Goal: Transaction & Acquisition: Purchase product/service

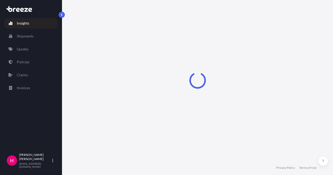
select select "2025"
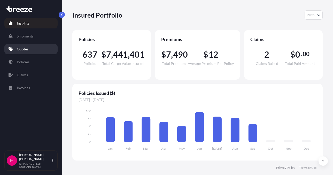
click at [51, 47] on link "Quotes" at bounding box center [30, 49] width 53 height 10
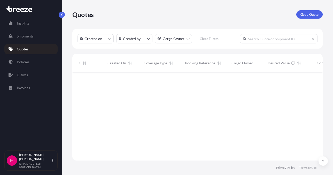
scroll to position [103, 247]
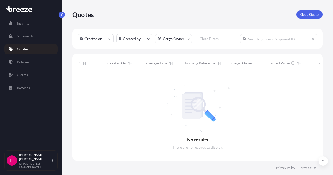
click at [219, 19] on div "Quotes Get a Quote" at bounding box center [197, 14] width 250 height 29
click at [307, 13] on p "Get a Quote" at bounding box center [310, 14] width 18 height 5
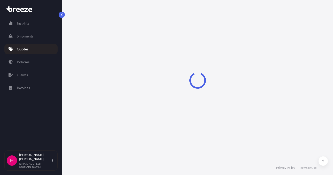
select select "Sea"
select select "1"
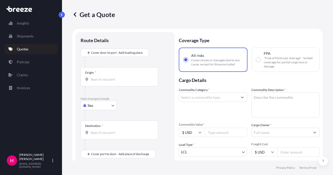
scroll to position [8, 0]
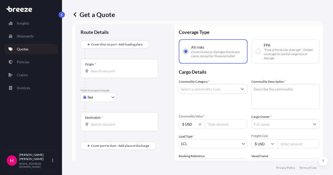
click at [100, 99] on body "Insights Shipments Quotes Policies Claims Invoices H [PERSON_NAME] [EMAIL_ADDRE…" at bounding box center [166, 87] width 333 height 175
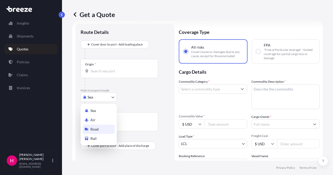
click at [100, 128] on div "Road" at bounding box center [99, 129] width 32 height 9
select select "Road"
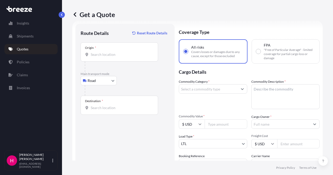
click at [92, 137] on div "Route Details Reset Route Details Place of loading Road Road Rail Origin * Main…" at bounding box center [125, 118] width 89 height 178
click at [104, 55] on input "Origin *" at bounding box center [121, 54] width 61 height 5
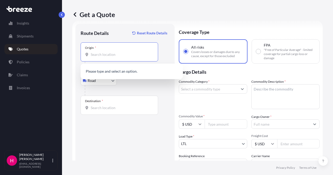
paste input "[STREET_ADDRESS]"
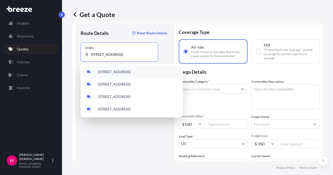
click at [130, 72] on span "[STREET_ADDRESS]" at bounding box center [114, 71] width 32 height 5
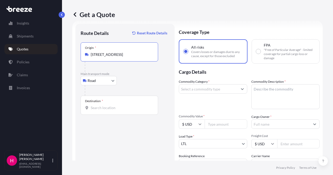
type input "[STREET_ADDRESS]"
click at [136, 130] on div "Route Details Reset Route Details Place of loading Road Road Rail Origin * [STR…" at bounding box center [125, 118] width 89 height 178
click at [118, 111] on div "Destination *" at bounding box center [120, 105] width 78 height 19
click at [118, 110] on input "Destination *" at bounding box center [121, 107] width 61 height 5
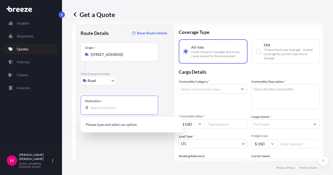
paste input "551 W CORNHUSKER HWY"
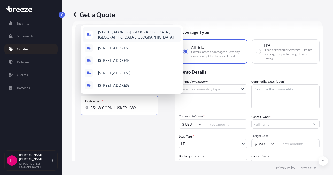
click at [132, 33] on div "[STREET_ADDRESS]" at bounding box center [132, 34] width 98 height 14
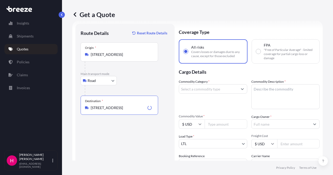
type input "[STREET_ADDRESS]"
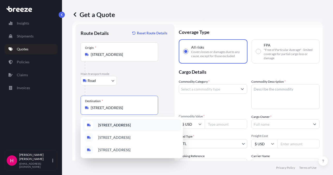
click at [131, 126] on b "[STREET_ADDRESS]" at bounding box center [114, 125] width 33 height 4
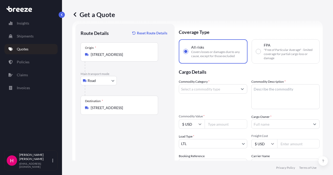
click at [129, 151] on div "Route Details Reset Route Details Place of loading Road Road Rail Origin * [STR…" at bounding box center [125, 118] width 89 height 178
click at [283, 92] on textarea "Commodity Description *" at bounding box center [285, 96] width 68 height 25
paste textarea "METAL CARDHOLDERS"
type textarea "METAL CARDHOLDERS"
click at [226, 87] on input "Commodity Category *" at bounding box center [208, 88] width 59 height 9
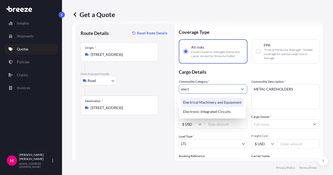
click at [208, 99] on div "Electrical Machinery and Equipment" at bounding box center [212, 102] width 63 height 9
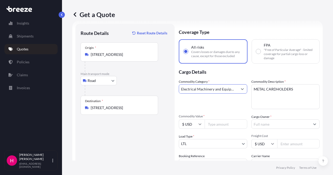
type input "Electrical Machinery and Equipment"
click at [221, 75] on p "Cargo Details" at bounding box center [249, 72] width 141 height 16
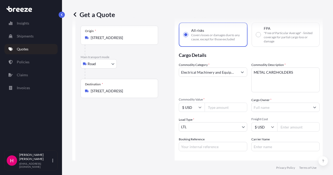
scroll to position [60, 0]
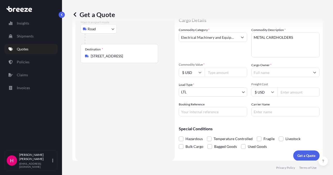
click at [211, 114] on input "Booking Reference" at bounding box center [213, 111] width 68 height 9
paste input "485851"
type input "485851"
click at [154, 114] on div "Route Details Reset Route Details Place of loading Road Road Rail Origin * [STR…" at bounding box center [125, 66] width 89 height 178
click at [266, 112] on input "Carrier Name" at bounding box center [285, 111] width 68 height 9
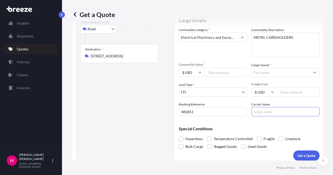
type input "XPO"
click at [127, 97] on div "Route Details Reset Route Details Place of loading Road Road Rail Origin * [STR…" at bounding box center [125, 66] width 89 height 178
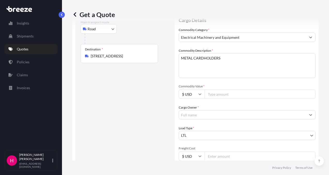
click at [279, 110] on input "Cargo Owner *" at bounding box center [242, 114] width 127 height 9
paste input "HARFORD SYSTEMS"
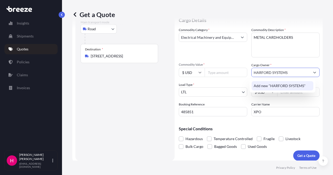
click at [285, 85] on span "Add new "HARFORD SYSTEMS"" at bounding box center [280, 85] width 52 height 5
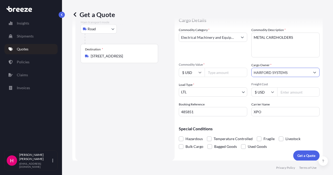
type input "HARFORD SYSTEMS"
click at [143, 92] on div "Route Details Reset Route Details Place of loading Road Road Rail Origin * [STR…" at bounding box center [125, 66] width 89 height 178
click at [119, 132] on div "Route Details Reset Route Details Place of loading Road Road Rail Origin * [STR…" at bounding box center [125, 66] width 89 height 178
click at [212, 73] on input "Commodity Value *" at bounding box center [226, 72] width 43 height 9
click at [216, 73] on input "Commodity Value *" at bounding box center [226, 72] width 43 height 9
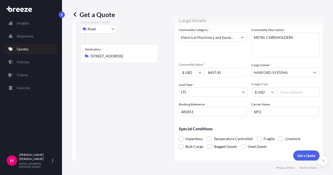
type input "8457.45"
click at [115, 105] on div "Route Details Reset Route Details Place of loading Road Road Rail Origin * [STR…" at bounding box center [125, 66] width 89 height 178
click at [119, 107] on div "Route Details Reset Route Details Place of loading Road Road Rail Origin * [STR…" at bounding box center [125, 66] width 89 height 178
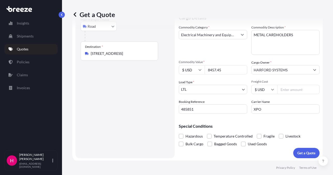
scroll to position [63, 0]
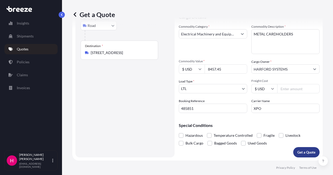
click at [293, 150] on button "Get a Quote" at bounding box center [306, 152] width 26 height 10
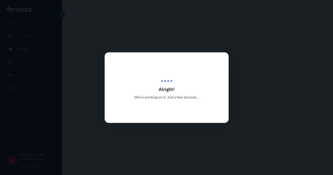
select select "Road"
select select "1"
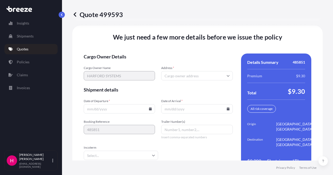
scroll to position [737, 0]
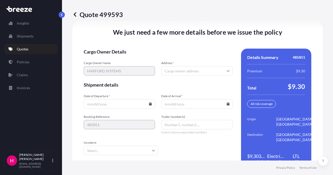
click at [180, 70] on input "Address *" at bounding box center [196, 70] width 71 height 9
paste input "[STREET_ADDRESS]"
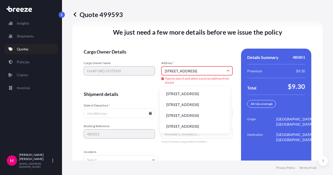
click at [199, 95] on li "[STREET_ADDRESS]" at bounding box center [195, 94] width 66 height 10
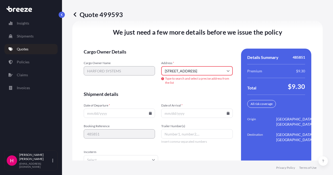
type input "[STREET_ADDRESS]"
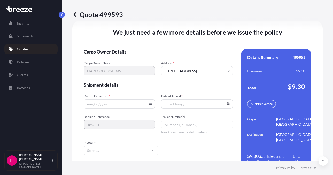
click at [201, 48] on div "We just need a few more details before we issue the policy Cargo Owner Details …" at bounding box center [197, 99] width 250 height 156
click at [149, 103] on icon at bounding box center [150, 103] width 3 height 3
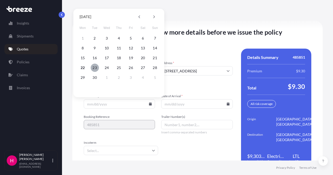
click at [94, 67] on button "23" at bounding box center [95, 68] width 8 height 8
type input "[DATE]"
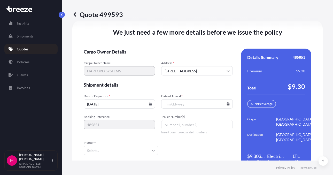
click at [227, 104] on icon at bounding box center [228, 103] width 3 height 3
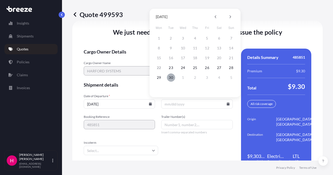
click at [172, 79] on button "30" at bounding box center [171, 77] width 8 height 8
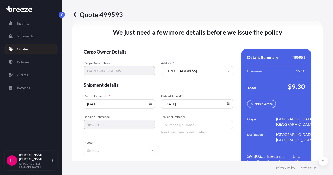
click at [149, 49] on span "Cargo Owner Details" at bounding box center [158, 52] width 149 height 6
click at [227, 104] on icon at bounding box center [228, 103] width 3 height 3
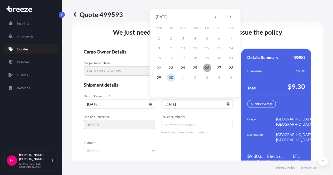
click at [207, 69] on button "26" at bounding box center [207, 68] width 8 height 8
type input "[DATE]"
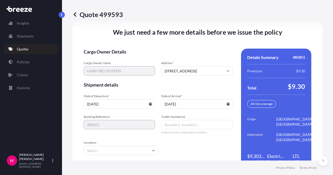
click at [196, 48] on div "We just need a few more details before we issue the policy Cargo Owner Details …" at bounding box center [197, 99] width 250 height 156
click at [324, 58] on div "Quote 499593 Route Details Place of loading Road Road Rail Origin * [STREET_ADD…" at bounding box center [197, 80] width 271 height 160
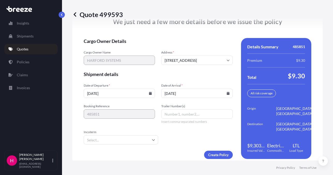
scroll to position [753, 0]
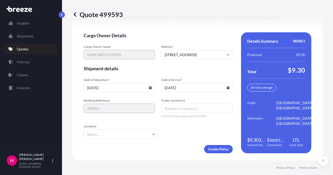
click at [169, 148] on div "Create Policy" at bounding box center [158, 149] width 149 height 8
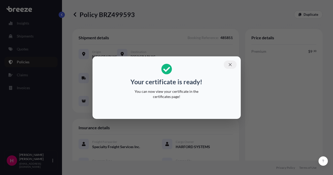
click at [231, 64] on icon "button" at bounding box center [230, 64] width 5 height 5
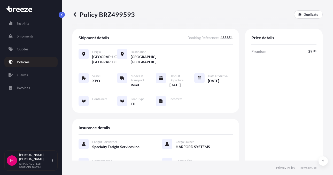
click at [129, 16] on p "Policy BRZ499593" at bounding box center [103, 14] width 63 height 8
copy p "BRZ499593"
click at [129, 16] on p "Policy BRZ499593" at bounding box center [103, 14] width 63 height 8
